Goal: Task Accomplishment & Management: Use online tool/utility

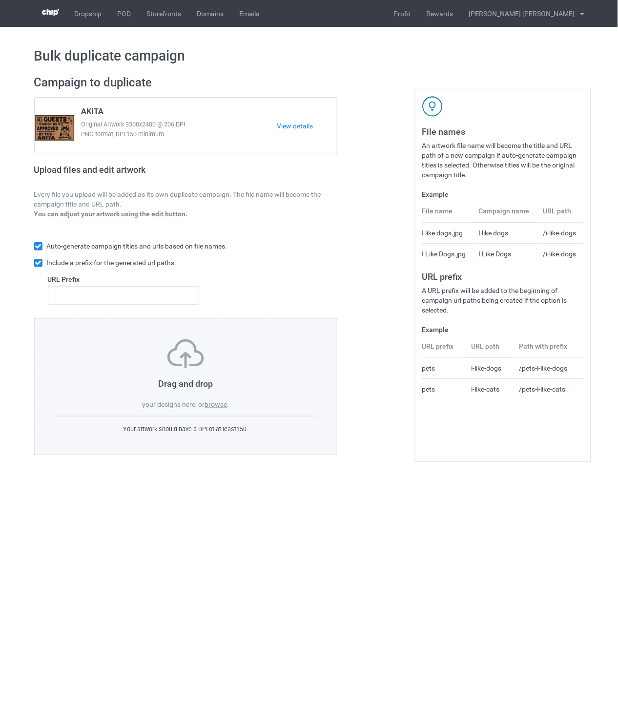
click at [223, 404] on label "browse" at bounding box center [216, 404] width 22 height 8
click at [0, 0] on input "browse" at bounding box center [0, 0] width 0 height 0
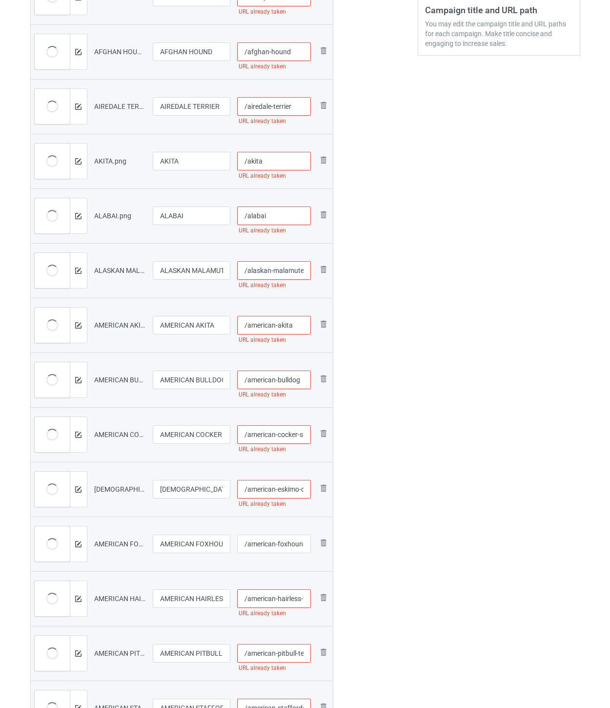
scroll to position [163, 0]
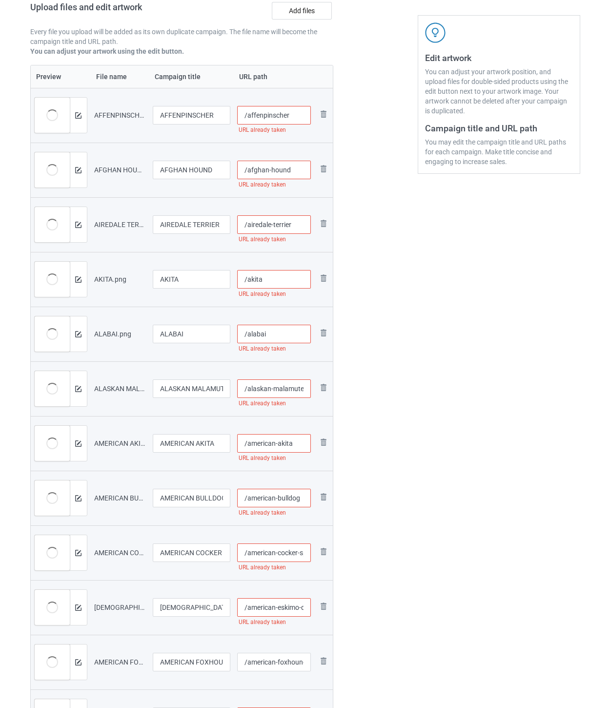
click at [304, 111] on input "/affenpinscher" at bounding box center [274, 115] width 74 height 19
drag, startPoint x: 308, startPoint y: 113, endPoint x: 287, endPoint y: 116, distance: 21.6
click at [287, 116] on input "/affenpinscher-ohm" at bounding box center [274, 115] width 74 height 19
type input "/affenpinscher-ohm"
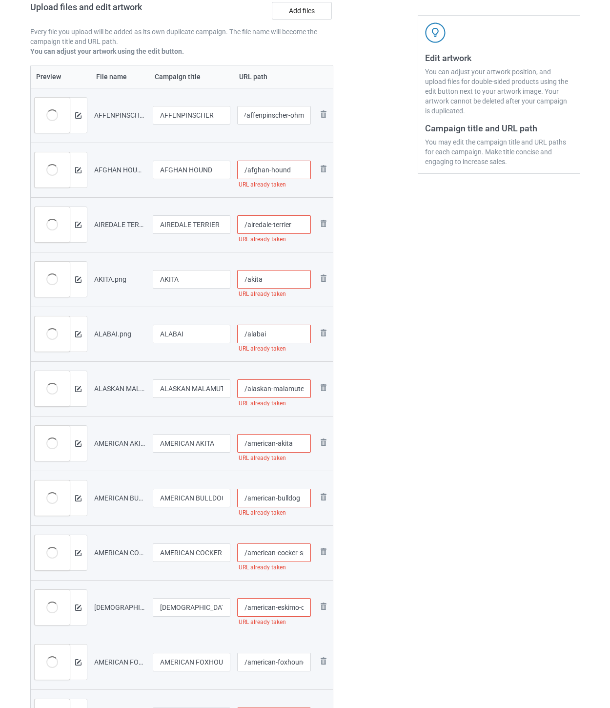
click at [298, 167] on input "/afghan-hound" at bounding box center [274, 170] width 74 height 19
paste input "-ohm"
type input "/afghan-hound-ohm"
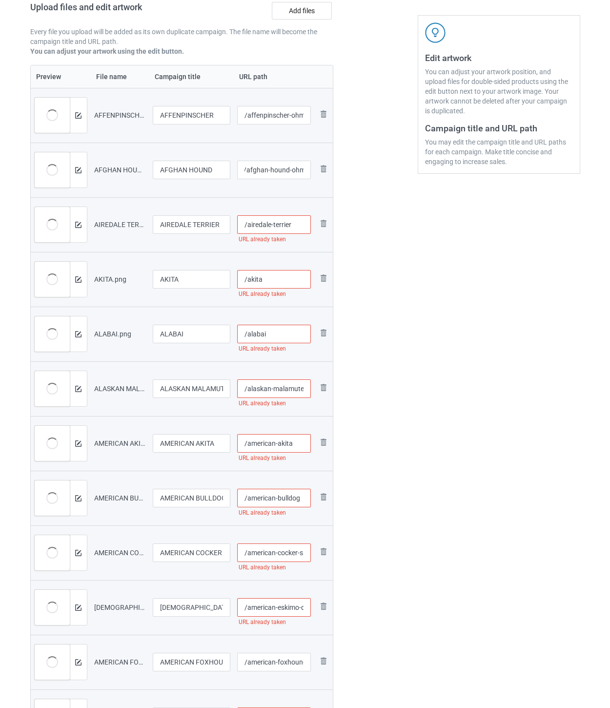
click at [304, 222] on input "/airedale-terrier" at bounding box center [274, 224] width 74 height 19
paste input "-ohm"
type input "/airedale-terrier-ohm"
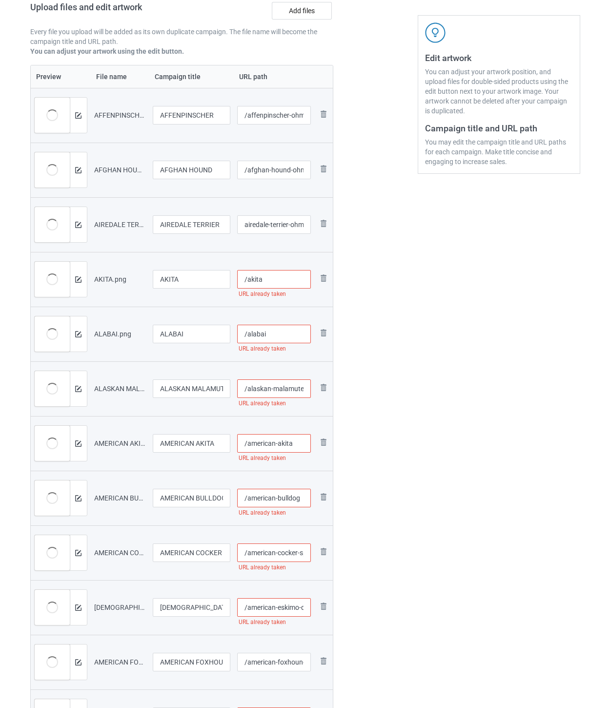
click at [285, 283] on input "/akita" at bounding box center [274, 279] width 74 height 19
paste input "-ohm"
type input "/akita-ohm"
click at [292, 331] on input "/alabai" at bounding box center [274, 334] width 74 height 19
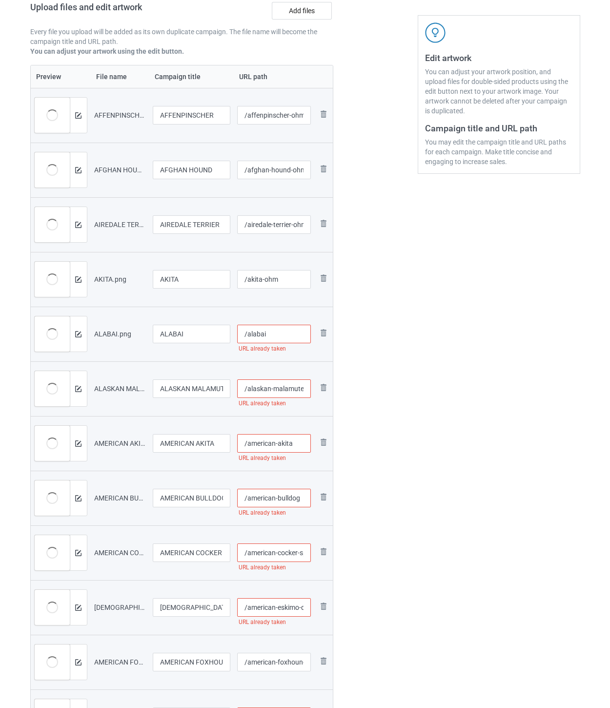
paste input "-ohm"
type input "/alabai-ohm"
click at [286, 388] on input "/alaskan-malamute" at bounding box center [274, 388] width 74 height 19
paste input "-ohm"
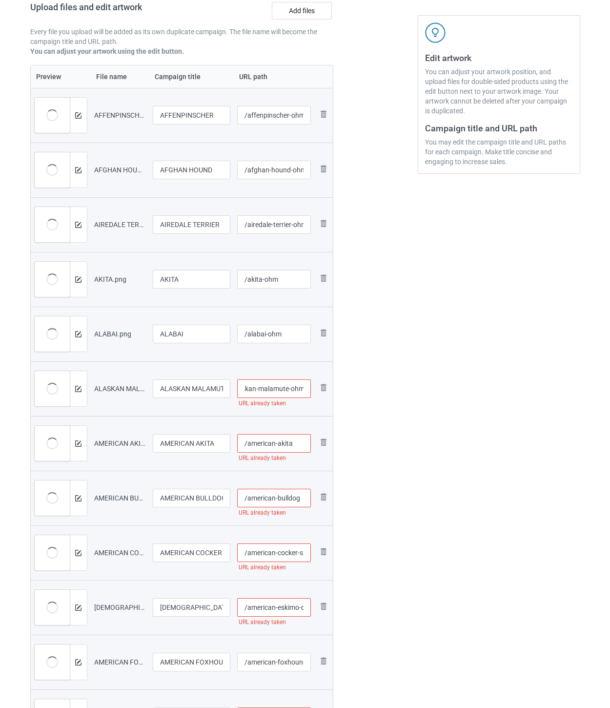
type input "/alaskan-malamute-ohm"
click at [299, 442] on input "/american-akita" at bounding box center [274, 443] width 74 height 19
paste input "-ohm"
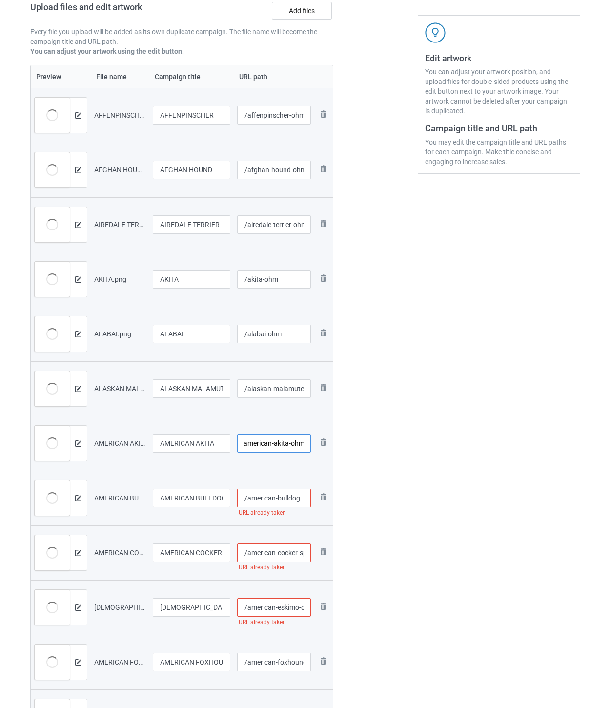
type input "/american-akita-ohm"
click at [305, 500] on input "/american-bulldog" at bounding box center [274, 498] width 74 height 19
paste input "-ohm"
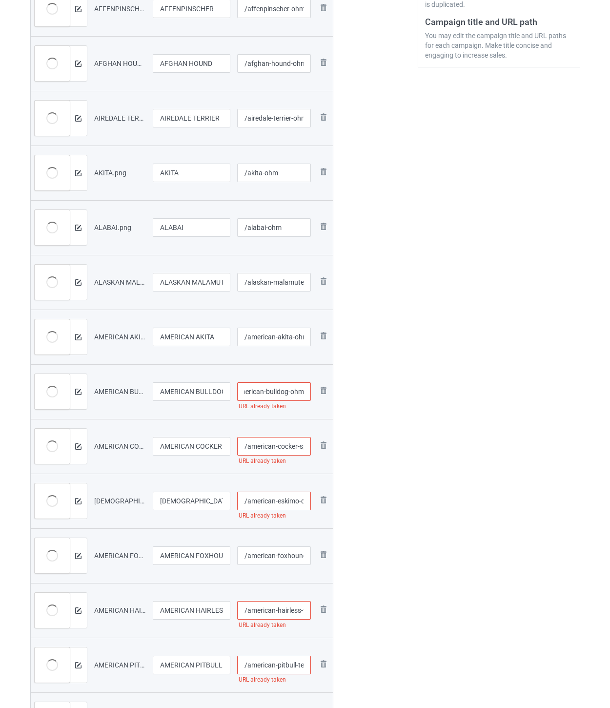
scroll to position [271, 0]
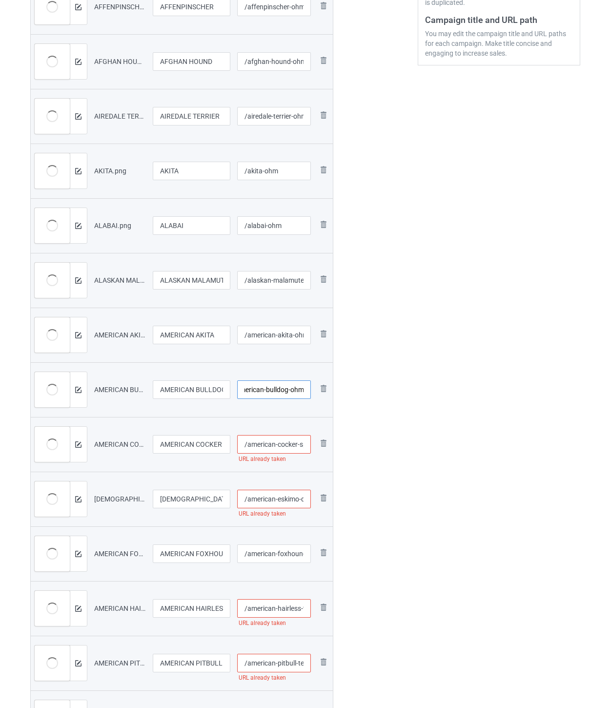
type input "/american-bulldog-ohm"
click at [280, 445] on input "/american-cocker-spaniel" at bounding box center [274, 444] width 74 height 19
paste input "-ohm"
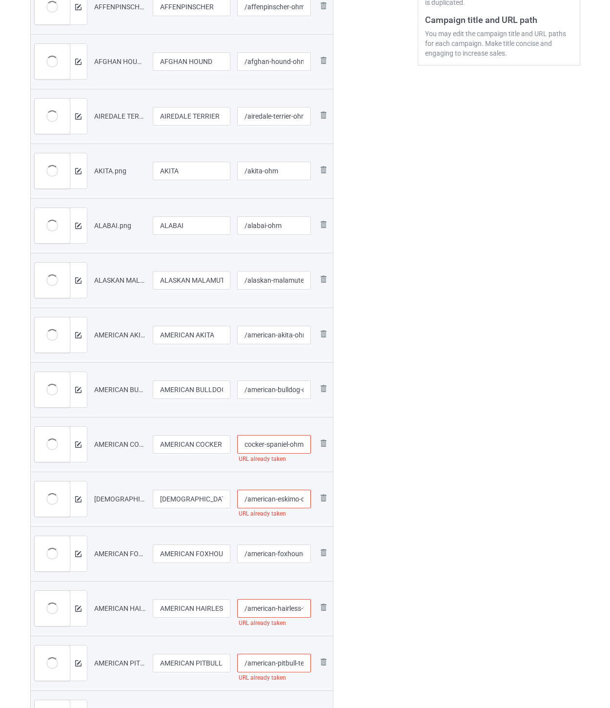
type input "/american-cocker-spaniel-ohm"
click at [278, 496] on input "/american-eskimo-dog" at bounding box center [274, 499] width 74 height 19
paste input "-ohm"
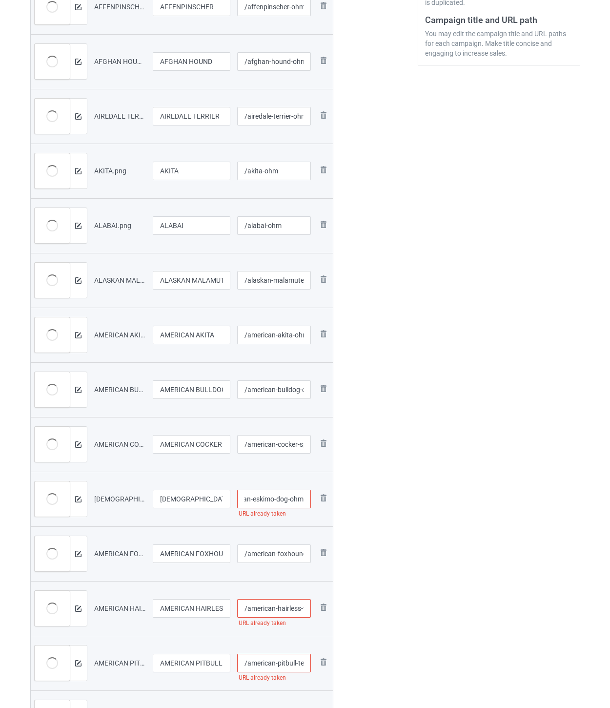
type input "/american-eskimo-dog-ohm"
click at [278, 555] on input "/american-foxhound" at bounding box center [274, 553] width 74 height 19
paste input "-ohm"
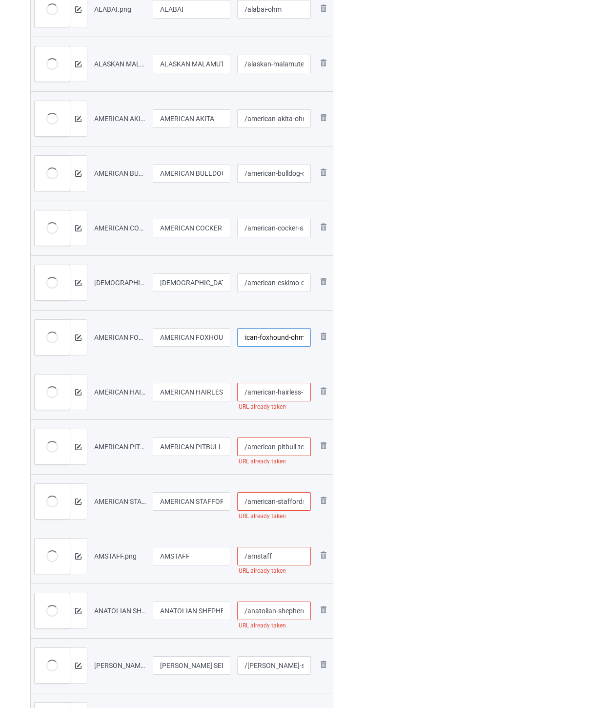
scroll to position [488, 0]
type input "/american-foxhound-ohm"
click at [276, 392] on input "/american-hairless-terrier" at bounding box center [274, 391] width 74 height 19
paste input "-ohm"
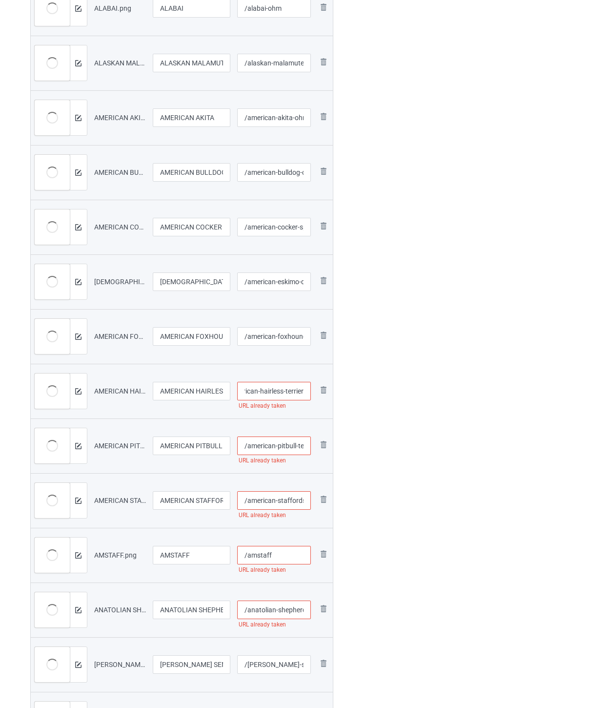
scroll to position [0, 33]
type input "/american-hairless-terrier-ohm"
click at [277, 443] on input "/american-pitbull-terrier" at bounding box center [274, 446] width 74 height 19
paste input "-ohm"
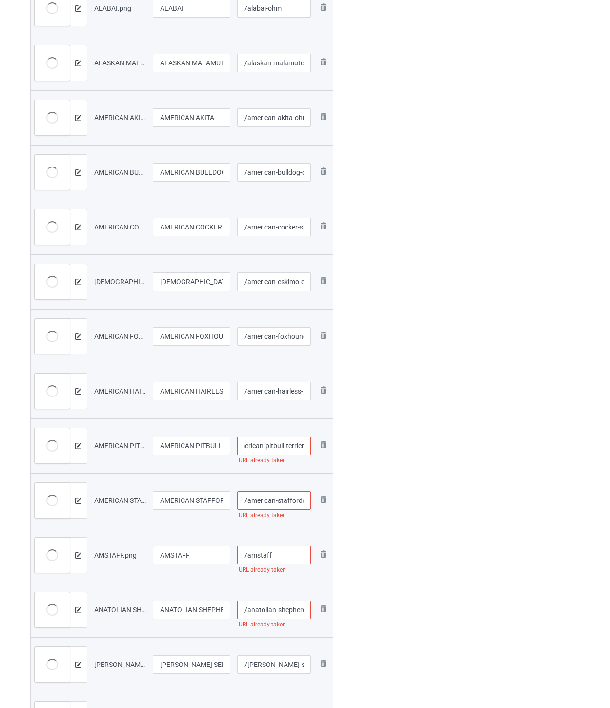
scroll to position [0, 28]
type input "/american-pitbull-terrier-ohm"
click at [279, 504] on input "/american-staffordshire-terrier" at bounding box center [274, 500] width 74 height 19
paste input "-ohm"
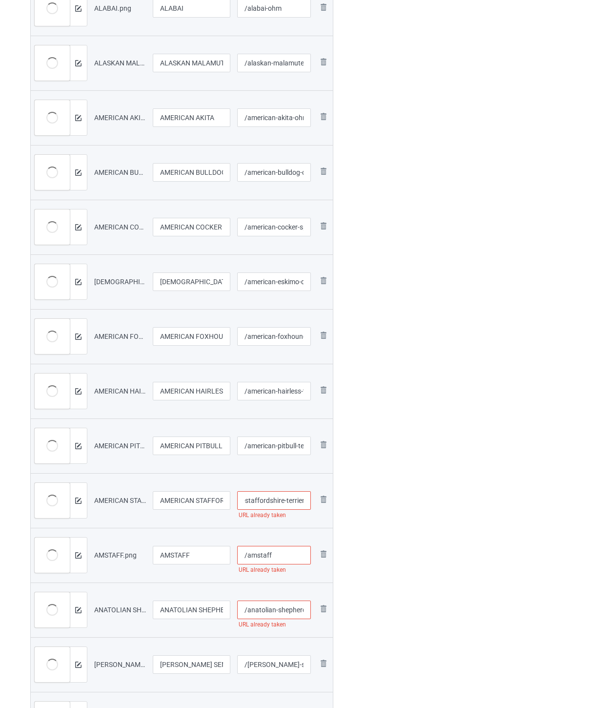
scroll to position [0, 49]
type input "/american-staffordshire-terrier-ohm"
click at [280, 557] on input "/amstaff" at bounding box center [274, 555] width 74 height 19
paste input "-ohm"
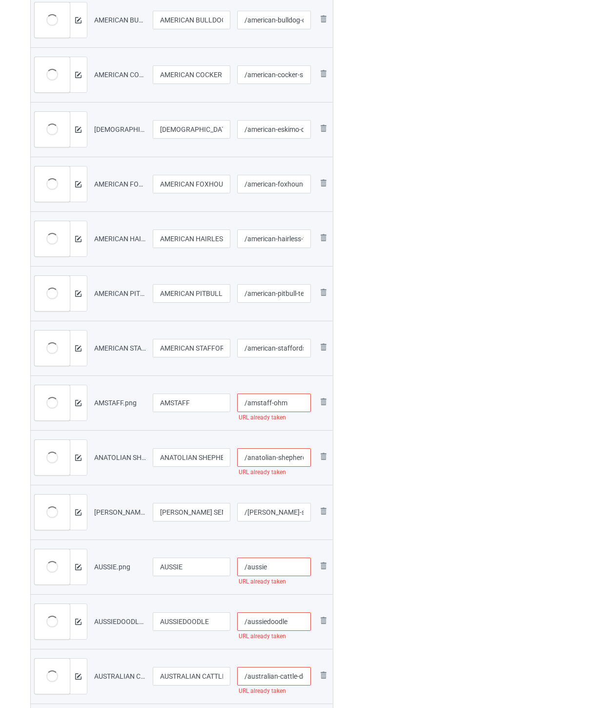
scroll to position [651, 0]
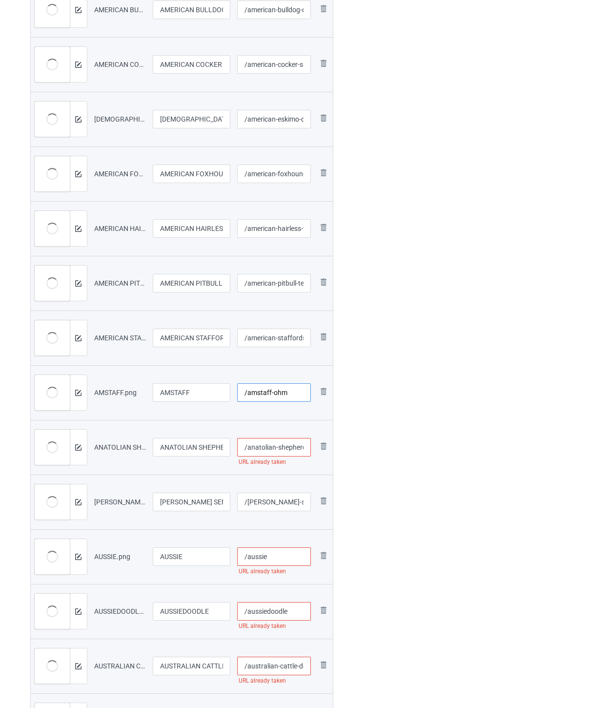
type input "/amstaff-ohm"
click at [275, 448] on input "/anatolian-shepherd-dog" at bounding box center [274, 447] width 74 height 19
paste input "-ohm"
type input "/anatolian-shepherd-dog-ohm"
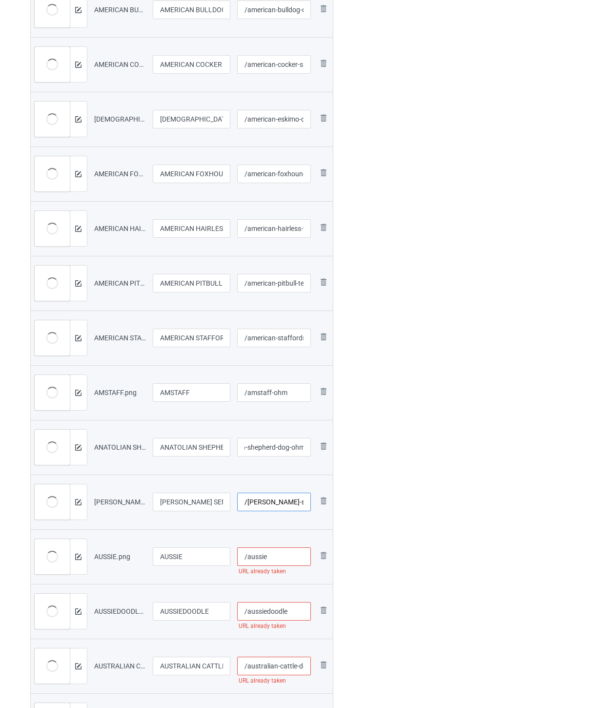
click at [289, 505] on input "/[PERSON_NAME]-sennenhunde" at bounding box center [274, 502] width 74 height 19
paste input "-ohm"
type input "/[PERSON_NAME]-sennenhunde-ohm"
click at [285, 550] on input "/aussie" at bounding box center [274, 556] width 74 height 19
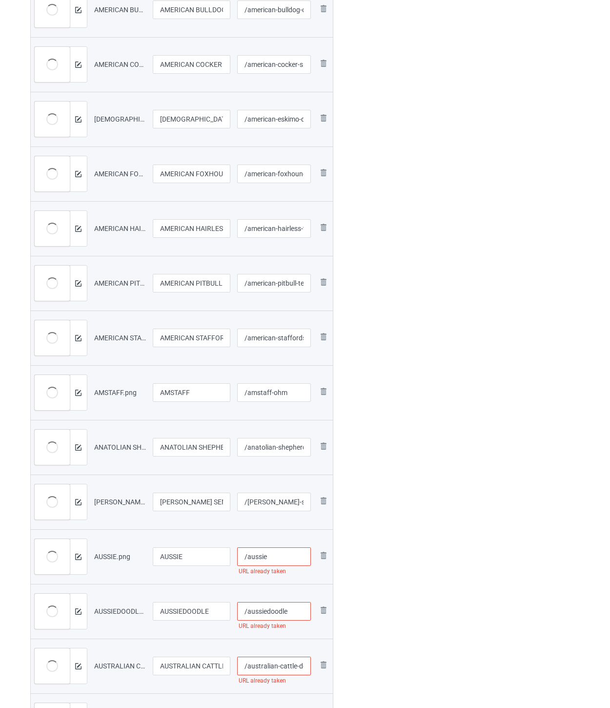
paste input "-ohm"
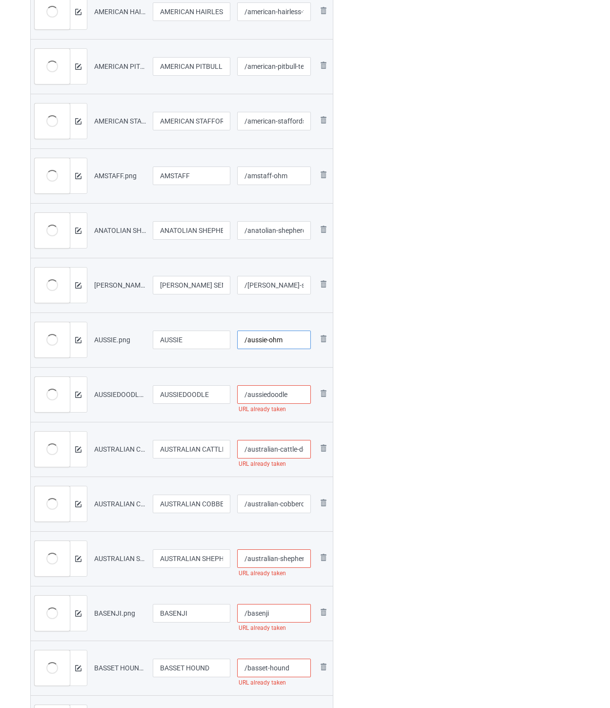
type input "/aussie-ohm"
click at [299, 396] on input "/aussiedoodle" at bounding box center [274, 394] width 74 height 19
paste input "-ohm"
type input "/aussiedoodle-ohm"
click at [290, 452] on input "/australian-cattle-dog" at bounding box center [274, 449] width 74 height 19
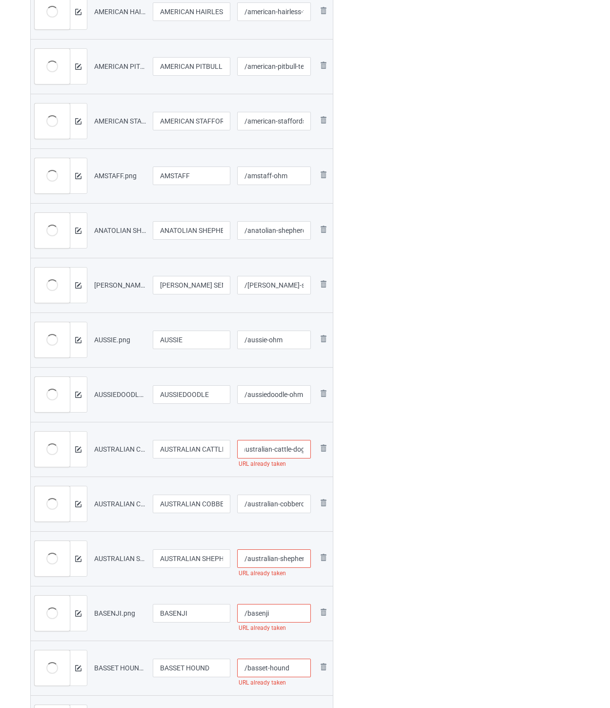
paste input "-ohm"
type input "/australian-cattle-dog-ohm"
click at [282, 501] on input "/australian-cobberdog" at bounding box center [274, 504] width 74 height 19
paste input "-ohm"
type input "/australian-cobberdog-ohm"
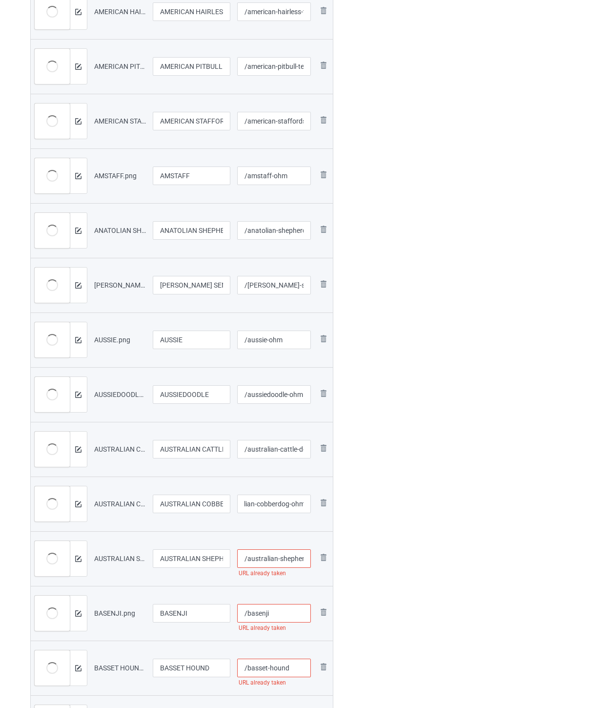
click at [281, 557] on input "/australian-shepherd" at bounding box center [274, 558] width 74 height 19
paste input "-ohm"
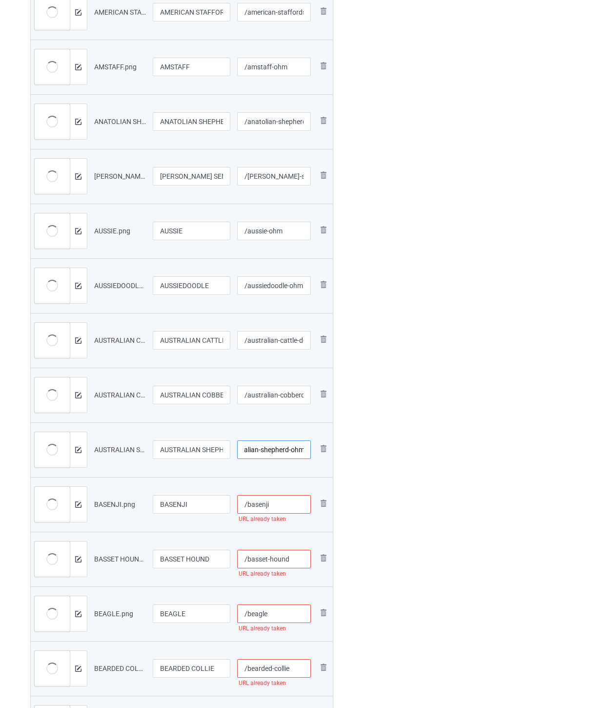
type input "/australian-shepherd-ohm"
click at [286, 507] on input "/basenji" at bounding box center [274, 504] width 74 height 19
paste input "-ohm"
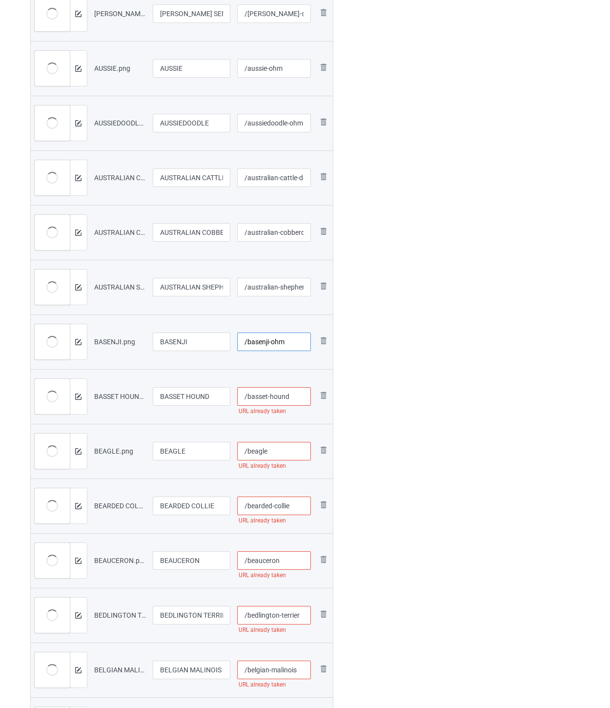
type input "/basenji-ohm"
click at [298, 393] on input "/basset-hound" at bounding box center [274, 396] width 74 height 19
paste input "-ohm"
type input "/basset-hound-ohm"
click at [284, 453] on input "/beagle" at bounding box center [274, 451] width 74 height 19
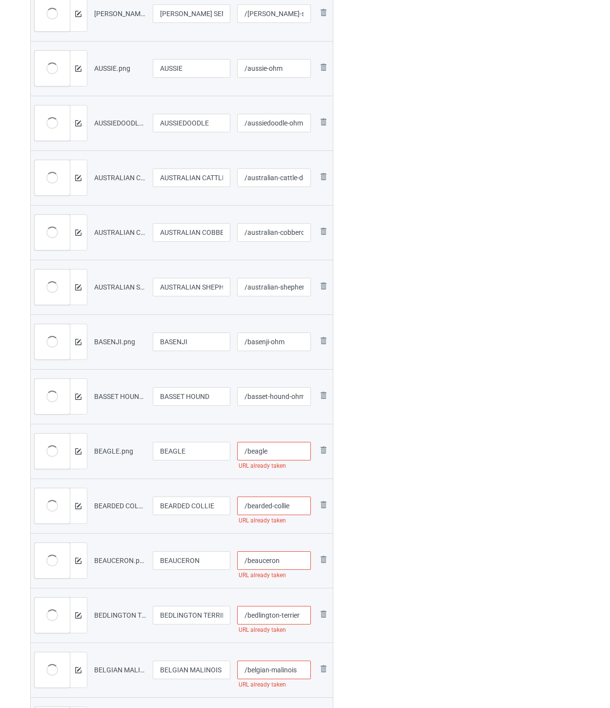
paste input "-ohm"
type input "/beagle-ohm"
click at [301, 507] on input "/bearded-collie" at bounding box center [274, 506] width 74 height 19
paste input "-ohm"
type input "/bearded-collie-ohm"
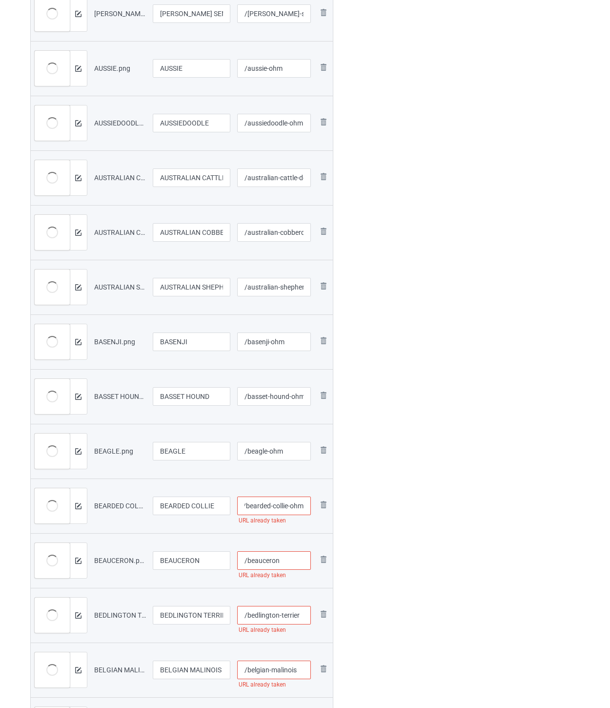
click at [287, 558] on input "/beauceron" at bounding box center [274, 560] width 74 height 19
paste input "-ohm"
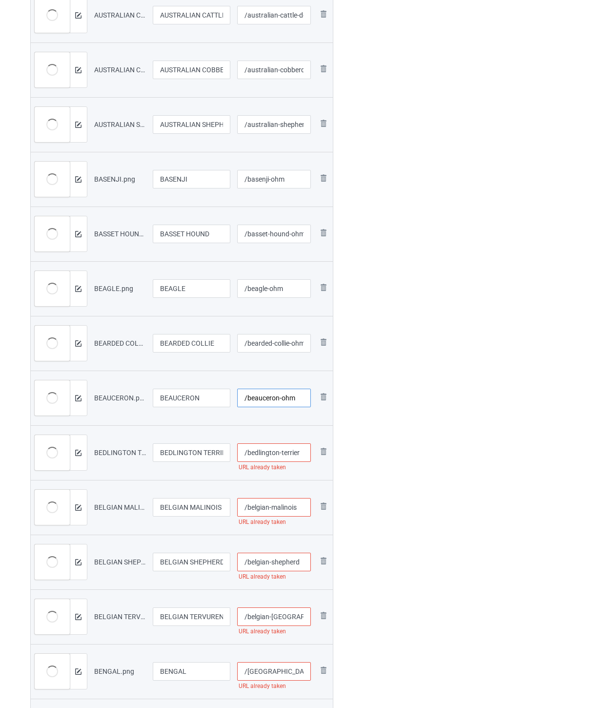
type input "/beauceron-ohm"
click at [302, 453] on input "/bedlington-terrier" at bounding box center [274, 452] width 74 height 19
paste input "-ohm"
type input "/bedlington-terrier-ohm"
click at [303, 507] on input "/belgian-malinois" at bounding box center [274, 507] width 74 height 19
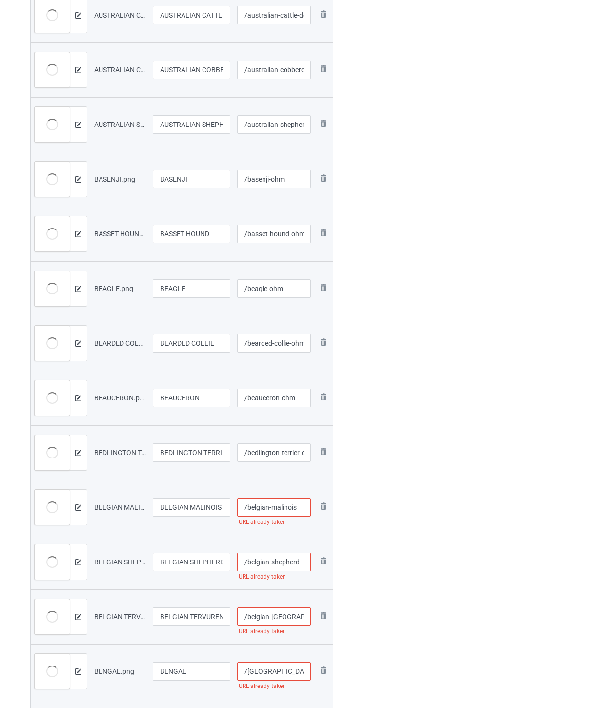
paste input "-ohm"
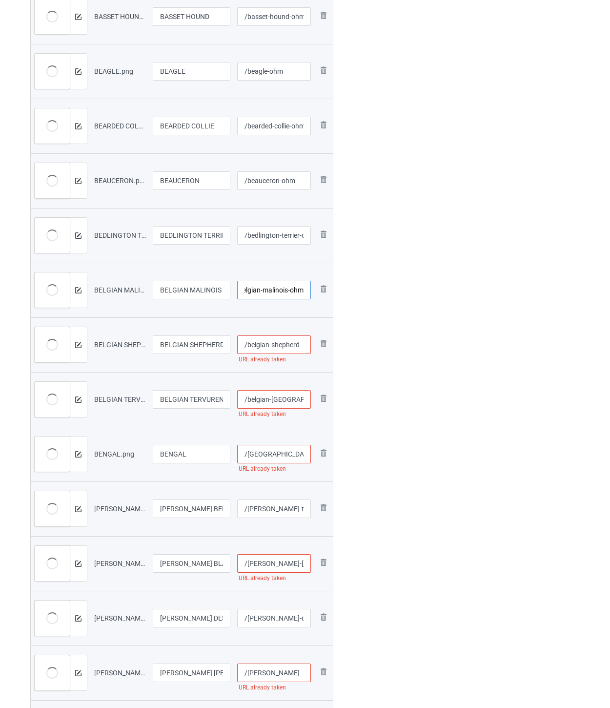
type input "/belgian-malinois-ohm"
click at [271, 338] on input "/belgian-shepherd" at bounding box center [274, 344] width 74 height 19
paste input "-ohm"
type input "/belgian-shepherd-ohm"
click at [300, 400] on input "/belgian-[GEOGRAPHIC_DATA]" at bounding box center [274, 399] width 74 height 19
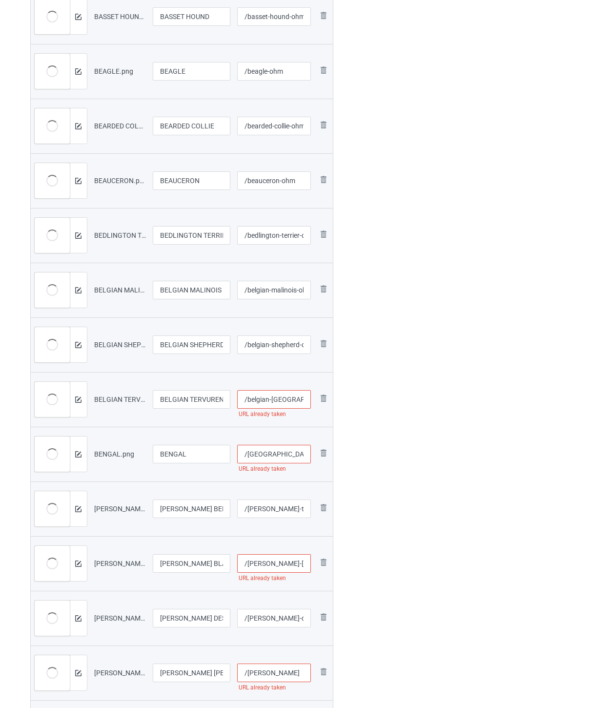
paste input "-ohm"
type input "/belgian-[GEOGRAPHIC_DATA]-ohm"
click at [283, 456] on input "/[GEOGRAPHIC_DATA]" at bounding box center [274, 454] width 74 height 19
paste input "-ohm"
type input "/[GEOGRAPHIC_DATA]-ohm"
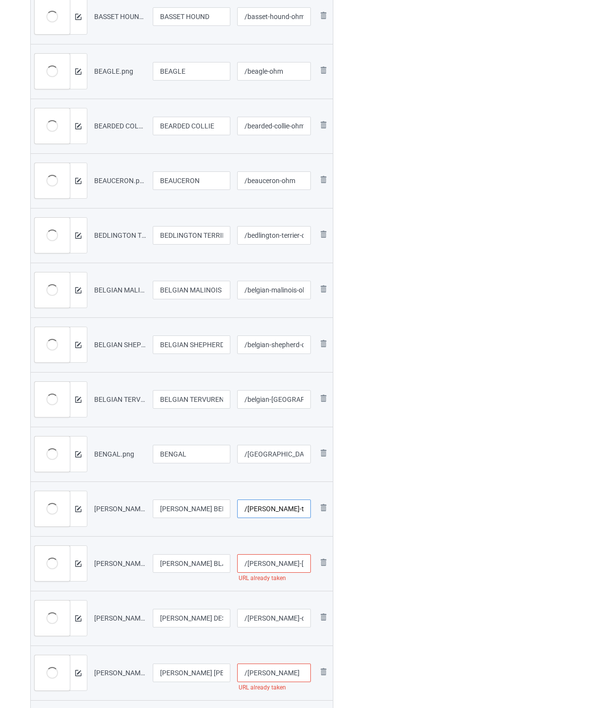
click at [283, 505] on input "/[PERSON_NAME]-tervueren" at bounding box center [274, 509] width 74 height 19
paste input "-ohm"
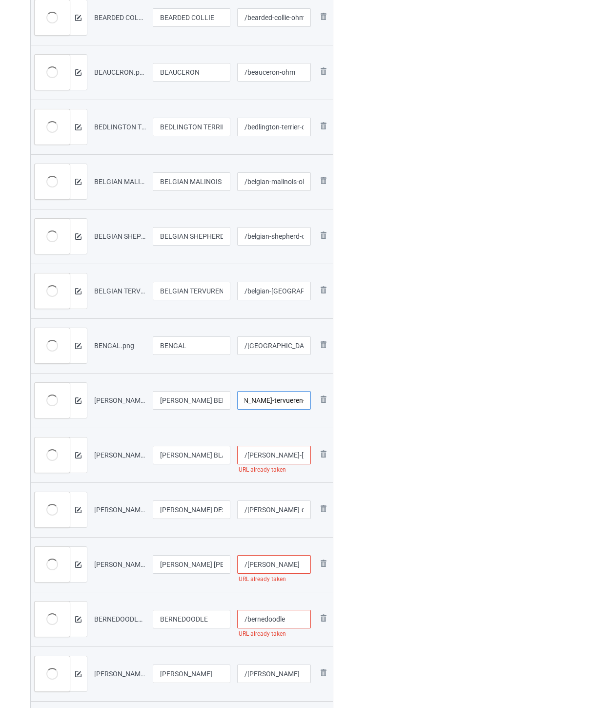
type input "/[PERSON_NAME]-tervueren-ohm"
click at [278, 457] on input "/[PERSON_NAME]-[GEOGRAPHIC_DATA]" at bounding box center [274, 455] width 74 height 19
paste input "-ohm"
type input "/[PERSON_NAME]-[GEOGRAPHIC_DATA]-ohm"
click at [280, 508] on input "/[PERSON_NAME]-des-pyrenees" at bounding box center [274, 510] width 74 height 19
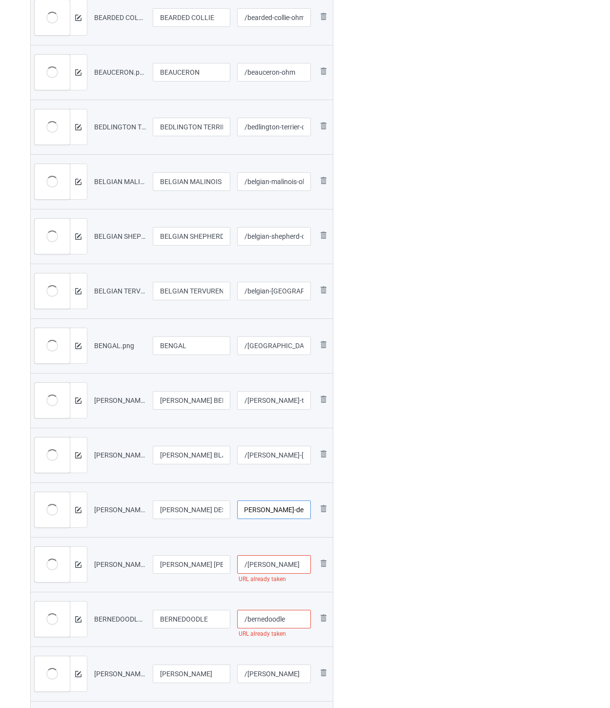
paste input "-ohm"
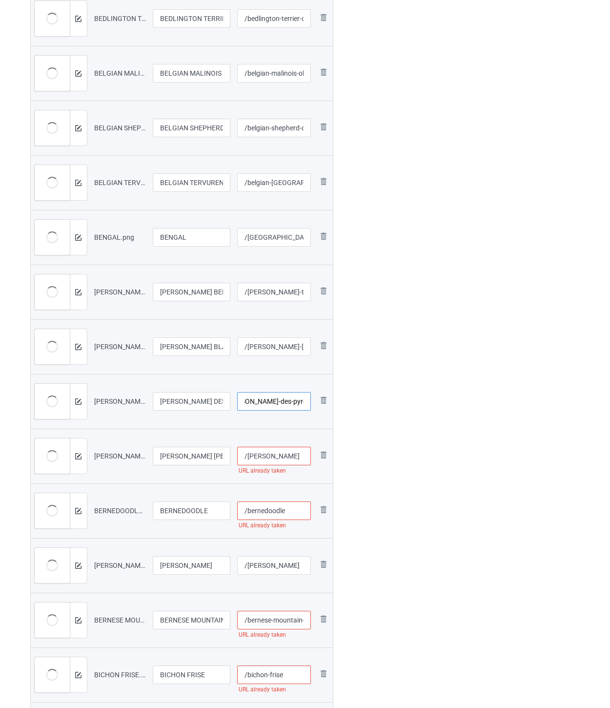
type input "/[PERSON_NAME]-des-pyrenees-ohm"
click at [293, 458] on input "/[PERSON_NAME]" at bounding box center [274, 456] width 74 height 19
paste input "-ohm"
type input "/[PERSON_NAME]-ohm"
click at [297, 512] on input "/bernedoodle" at bounding box center [274, 511] width 74 height 19
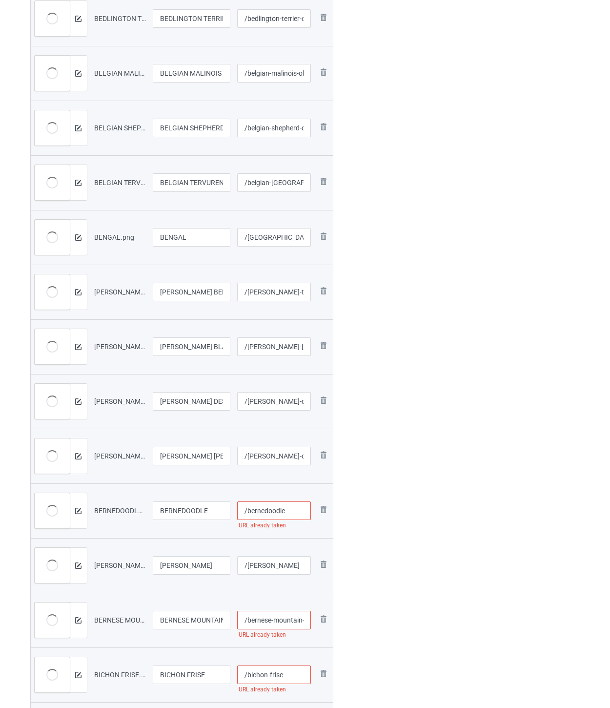
paste input "-ohm"
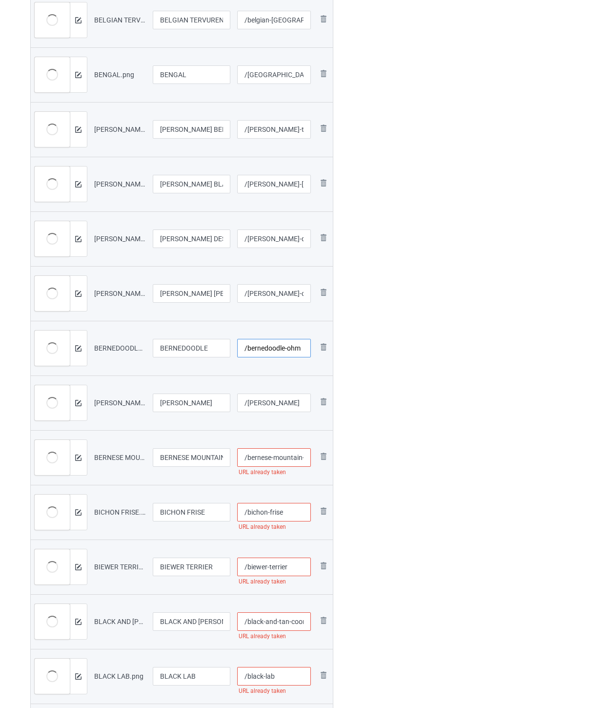
type input "/bernedoodle-ohm"
click at [272, 403] on input "/[PERSON_NAME]" at bounding box center [274, 403] width 74 height 19
paste input "-ohm"
type input "/[PERSON_NAME]-ohm"
click at [280, 461] on input "/bernese-mountain-dog" at bounding box center [274, 457] width 74 height 19
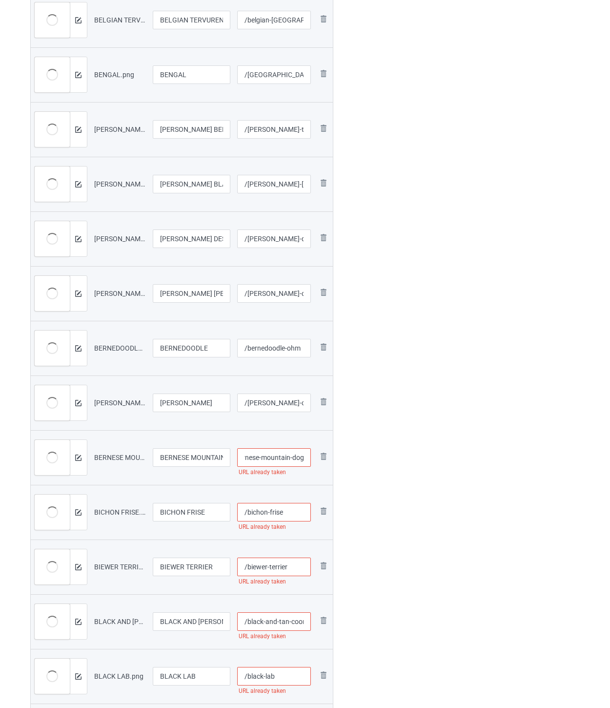
paste input "-ohm"
type input "/bernese-mountain-dog-ohm"
click at [294, 518] on input "/bichon-frise" at bounding box center [274, 512] width 74 height 19
paste input "-ohm"
type input "/bichon-frise-ohm"
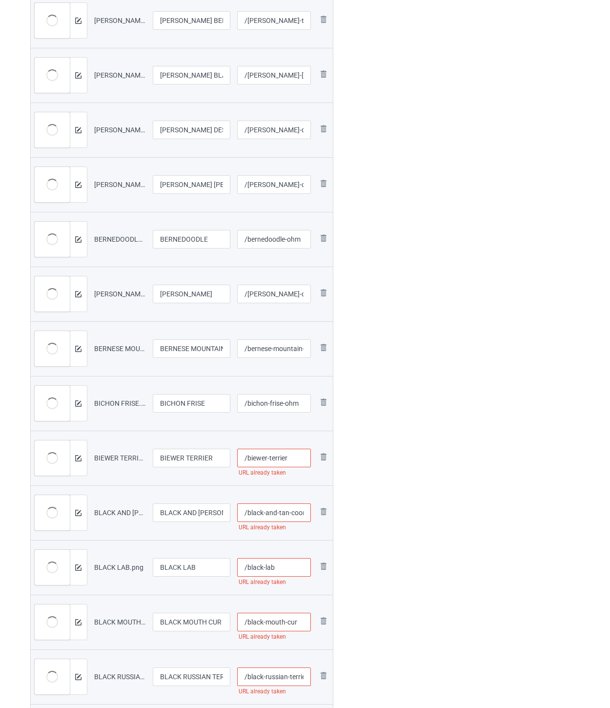
click at [300, 457] on input "/biewer-terrier" at bounding box center [274, 458] width 74 height 19
paste input "-ohm"
type input "/biewer-terrier-ohm"
click at [291, 511] on input "/black-and-tan-coonhound" at bounding box center [274, 512] width 74 height 19
paste input "-ohm"
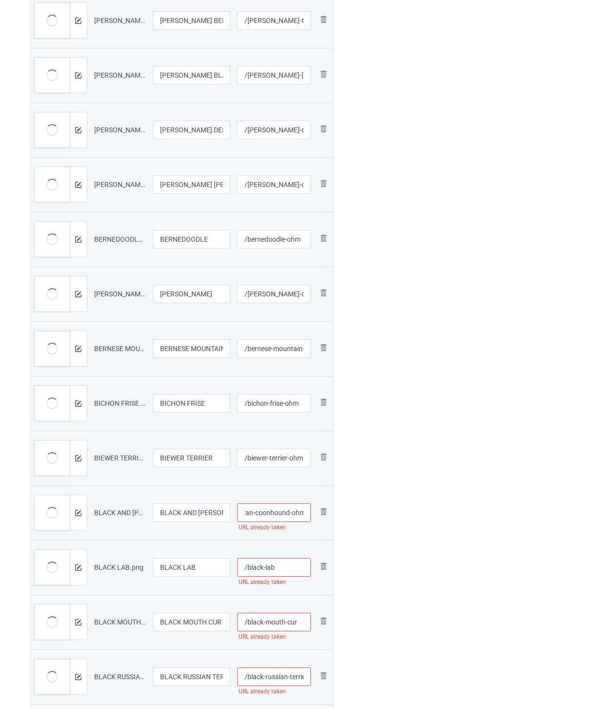
scroll to position [2116, 0]
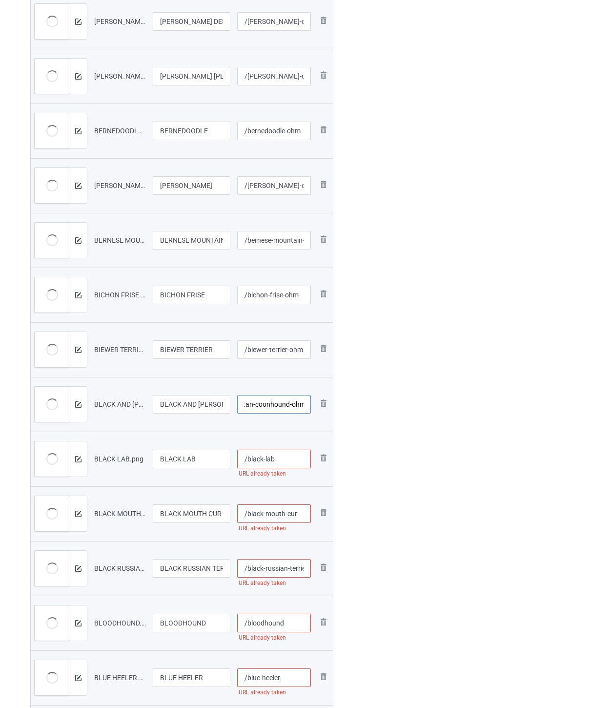
type input "/black-and-tan-coonhound-ohm"
click at [293, 465] on input "/black-lab" at bounding box center [274, 459] width 74 height 19
paste input "-ohm"
type input "/black-lab-ohm"
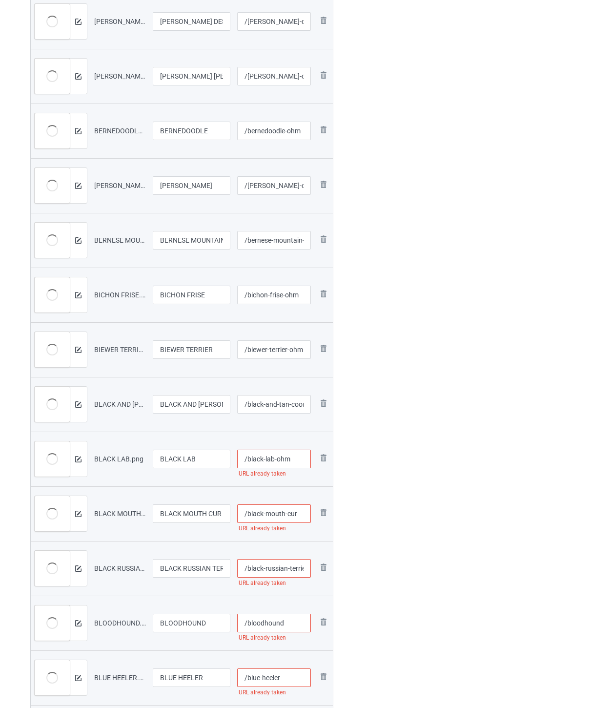
click at [300, 512] on input "/black-mouth-cur" at bounding box center [274, 513] width 74 height 19
paste input "-ohm"
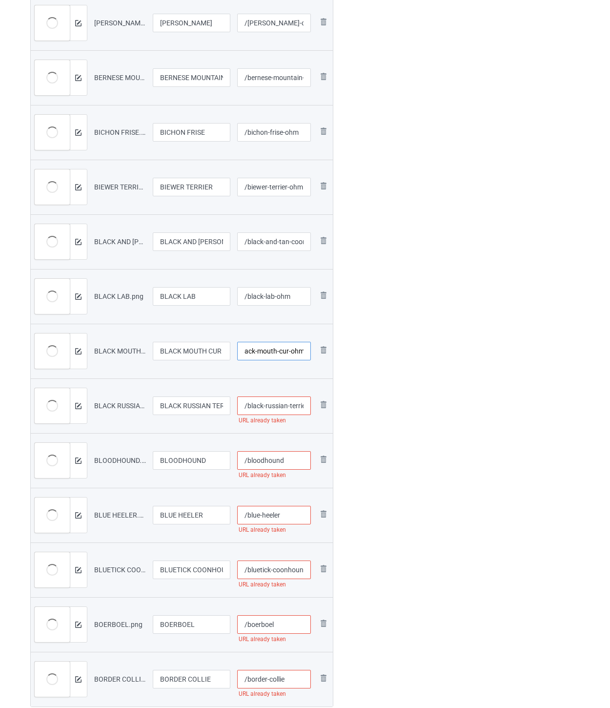
type input "/black-mouth-cur-ohm"
click at [275, 406] on input "/black-russian-terrier" at bounding box center [274, 406] width 74 height 19
paste input "-ohm"
type input "/black-russian-terrier-ohm"
click at [293, 460] on input "/bloodhound" at bounding box center [274, 460] width 74 height 19
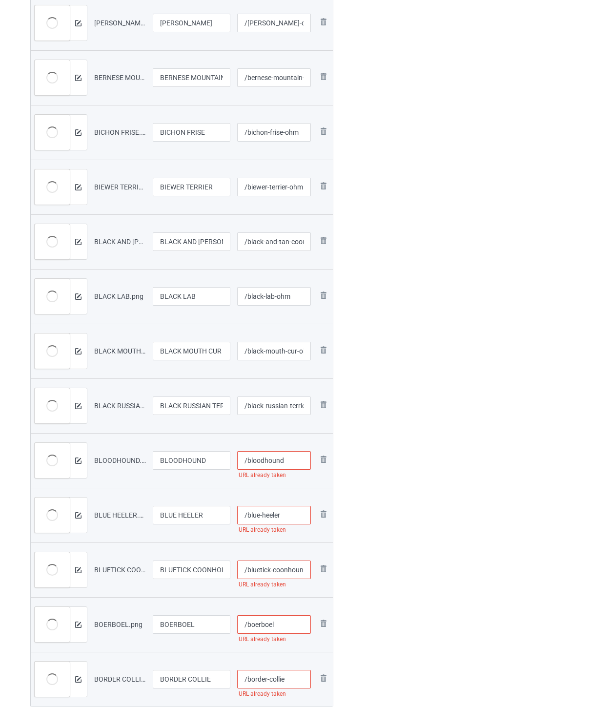
paste input "-ohm"
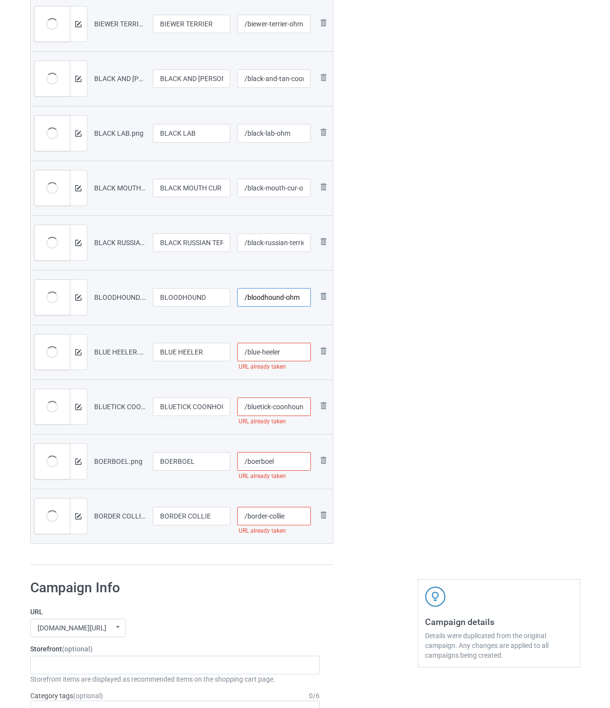
type input "/bloodhound-ohm"
click at [288, 352] on input "/blue-heeler" at bounding box center [274, 352] width 74 height 19
paste input "-ohm"
type input "/blue-heeler-ohm"
click at [280, 405] on input "/bluetick-coonhound" at bounding box center [274, 406] width 74 height 19
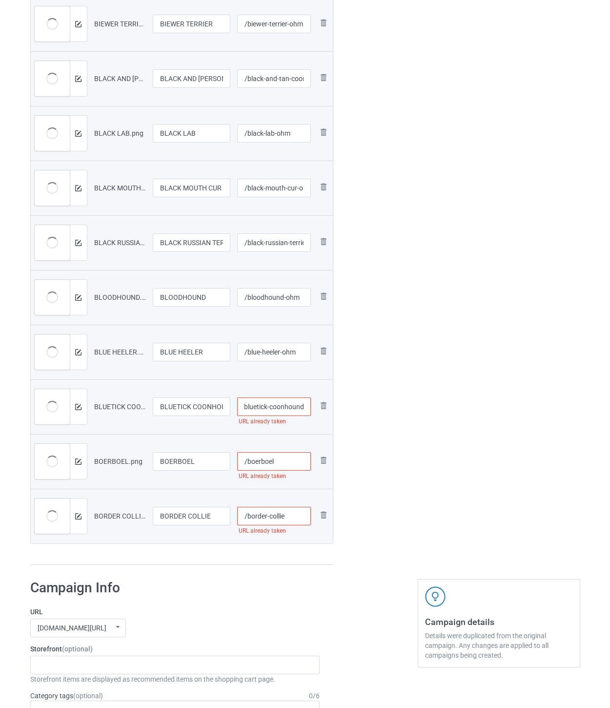
paste input "-ohm"
type input "/bluetick-coonhound-ohm"
click at [300, 462] on input "/boerboel" at bounding box center [274, 461] width 74 height 19
paste input "-ohm"
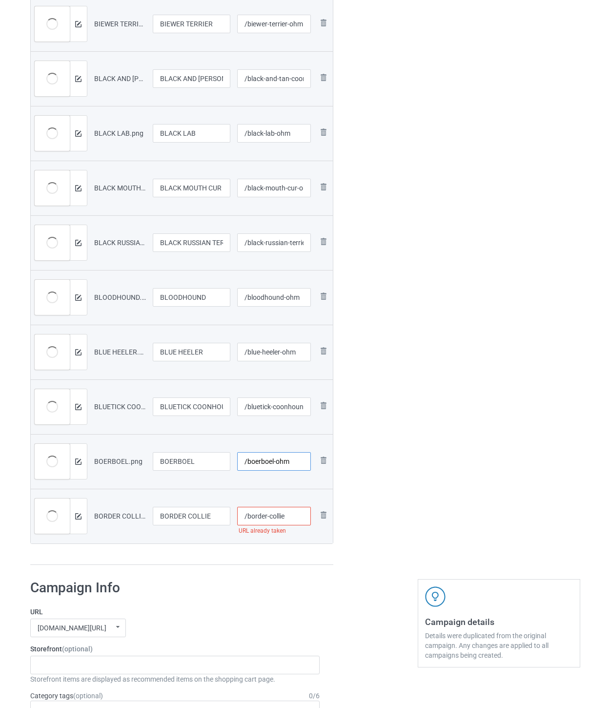
type input "/boerboel-ohm"
click at [301, 514] on input "/border-collie" at bounding box center [274, 516] width 74 height 19
paste input "-ohm"
type input "/border-collie-ohm"
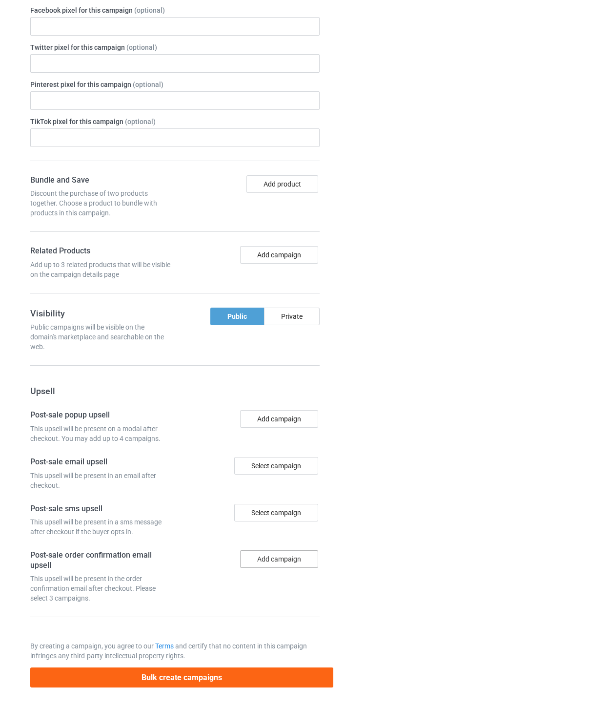
scroll to position [3217, 0]
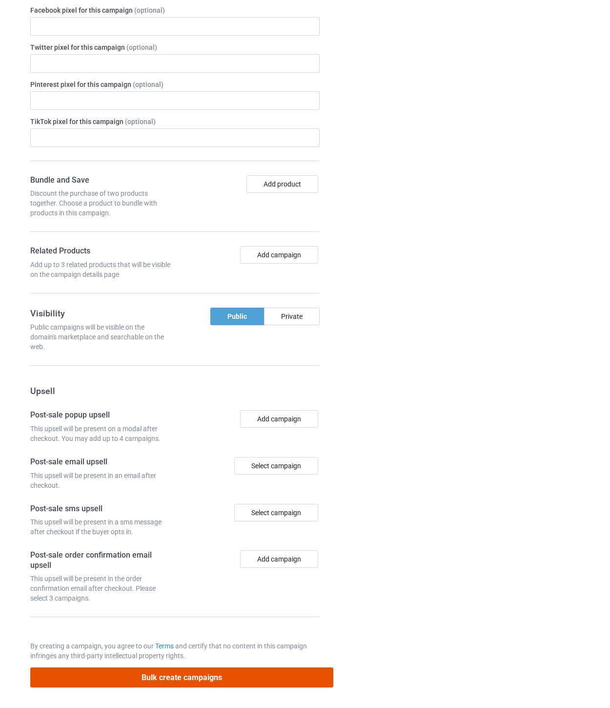
click at [257, 671] on button "Bulk create campaigns" at bounding box center [182, 678] width 304 height 20
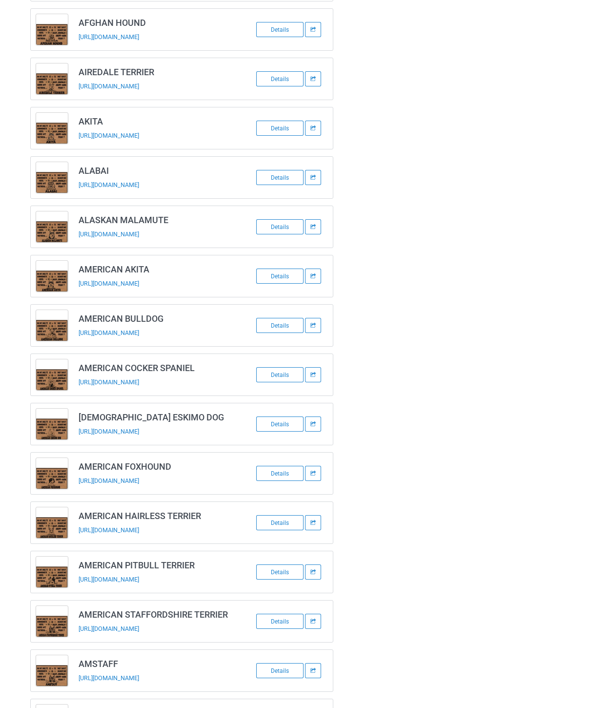
scroll to position [0, 0]
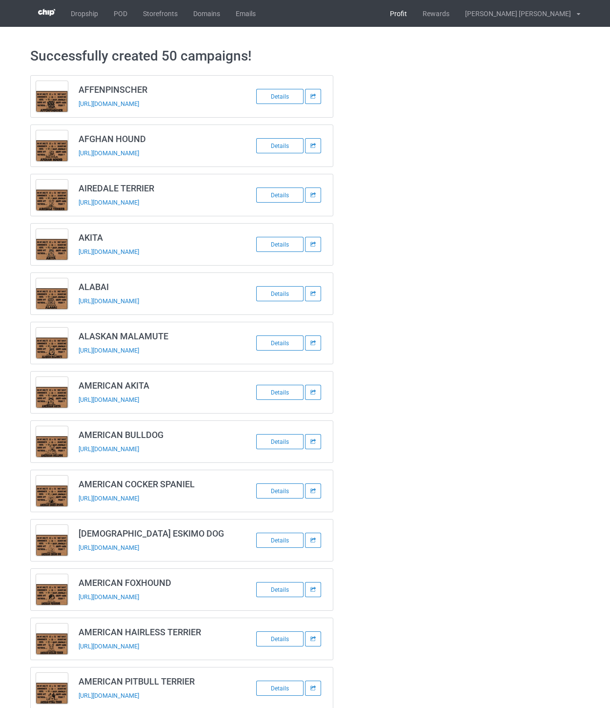
click at [415, 9] on link "Profit" at bounding box center [398, 13] width 33 height 27
